Goal: Transaction & Acquisition: Purchase product/service

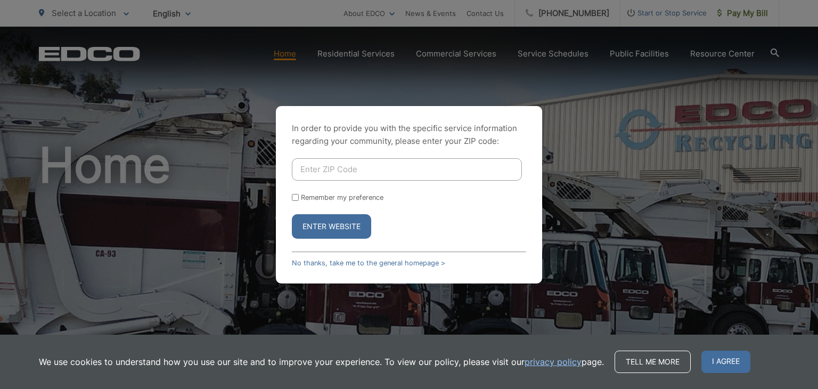
click at [343, 174] on input "Enter ZIP Code" at bounding box center [407, 169] width 230 height 22
type input "92026"
click at [337, 226] on button "Enter Website" at bounding box center [331, 226] width 79 height 24
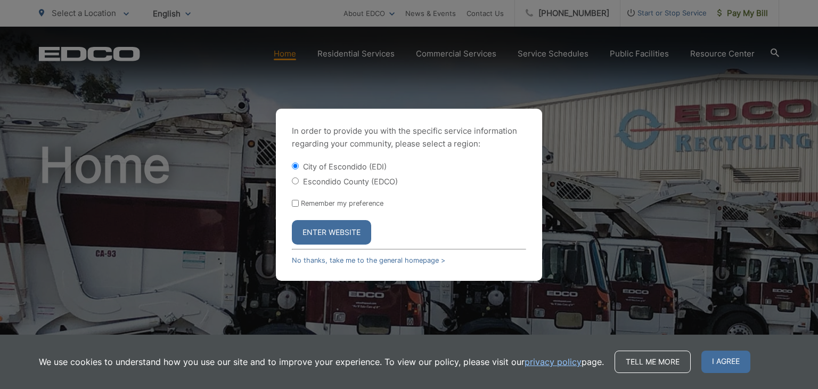
click at [344, 180] on label "Escondido County (EDCO)" at bounding box center [350, 181] width 95 height 9
click at [299, 180] on input "Escondido County (EDCO)" at bounding box center [295, 180] width 7 height 7
radio input "true"
click at [330, 225] on button "Enter Website" at bounding box center [331, 232] width 79 height 24
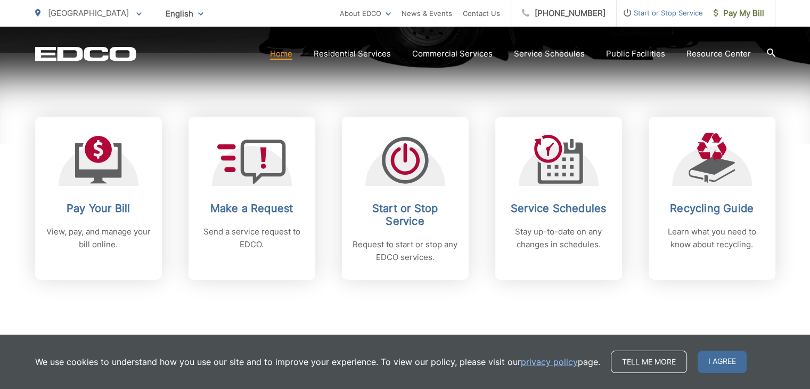
scroll to position [418, 0]
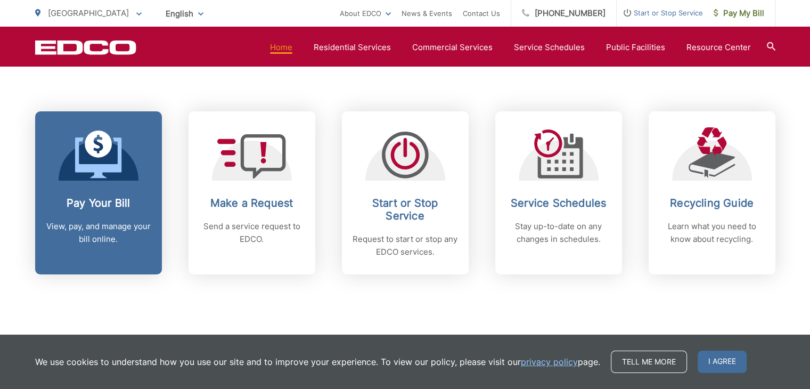
click at [121, 210] on div "Pay Your Bill View, pay, and manage your bill online." at bounding box center [98, 220] width 105 height 49
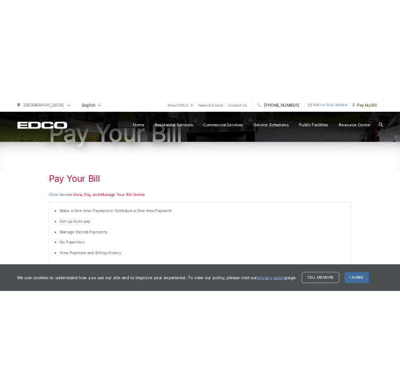
scroll to position [127, 0]
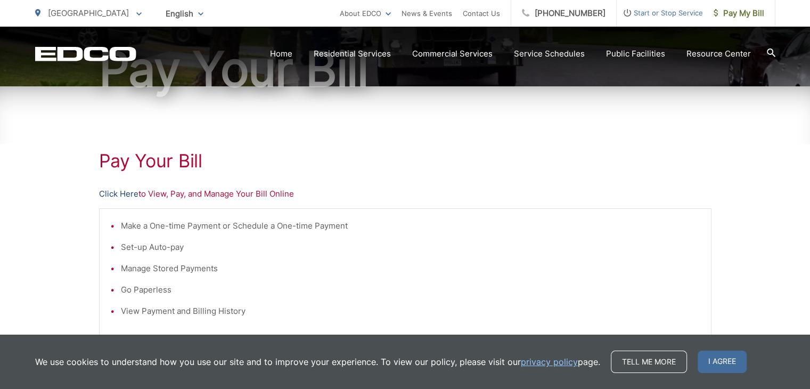
click at [130, 192] on link "Click Here" at bounding box center [118, 193] width 39 height 13
